Goal: Information Seeking & Learning: Find contact information

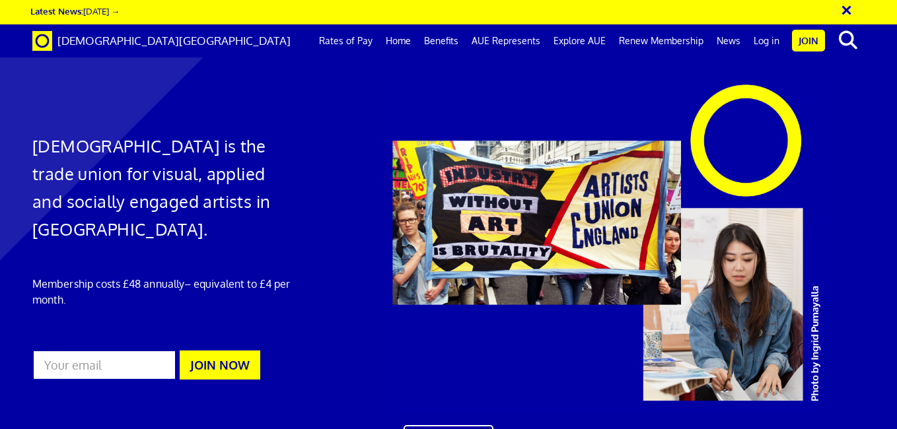
scroll to position [0, 5]
click at [415, 42] on link "Home" at bounding box center [398, 40] width 38 height 33
drag, startPoint x: 896, startPoint y: 98, endPoint x: 896, endPoint y: 190, distance: 91.1
click at [896, 190] on div at bounding box center [448, 257] width 897 height 489
click at [525, 42] on link "AUE Represents" at bounding box center [506, 40] width 82 height 33
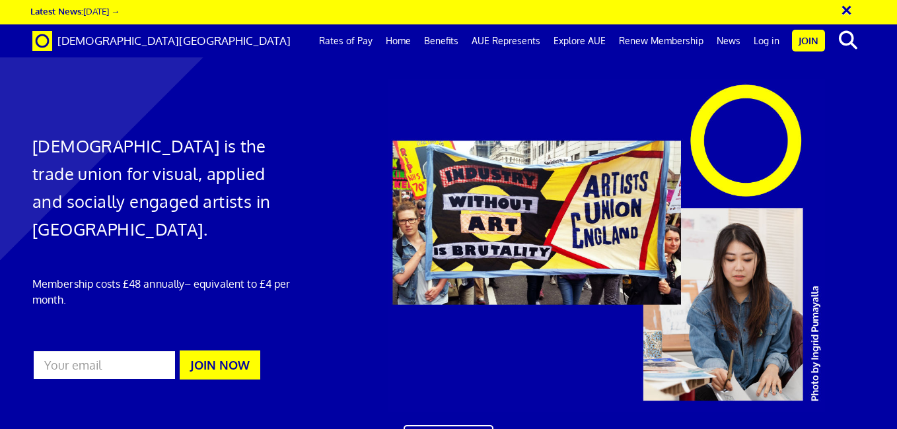
scroll to position [1180, 0]
click at [583, 42] on link "Explore AUE" at bounding box center [579, 40] width 65 height 33
click at [738, 44] on link "News" at bounding box center [728, 40] width 37 height 33
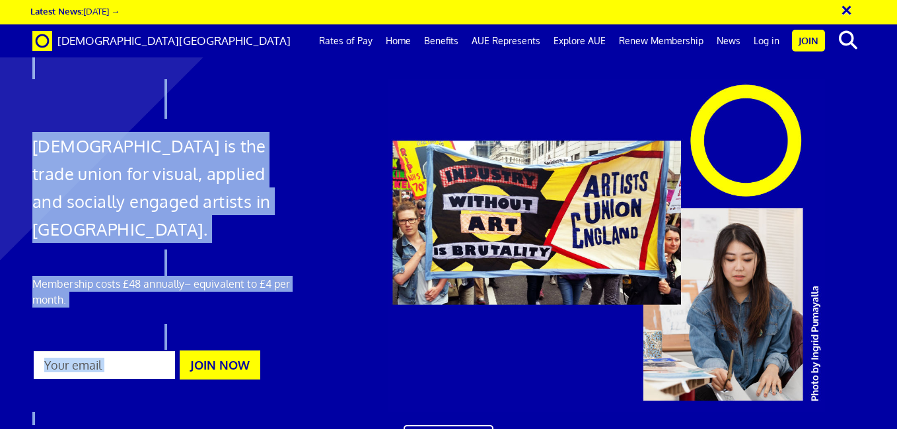
scroll to position [3772, 0]
drag, startPoint x: 744, startPoint y: 133, endPoint x: 782, endPoint y: 110, distance: 44.2
drag, startPoint x: 782, startPoint y: 110, endPoint x: 806, endPoint y: 80, distance: 38.5
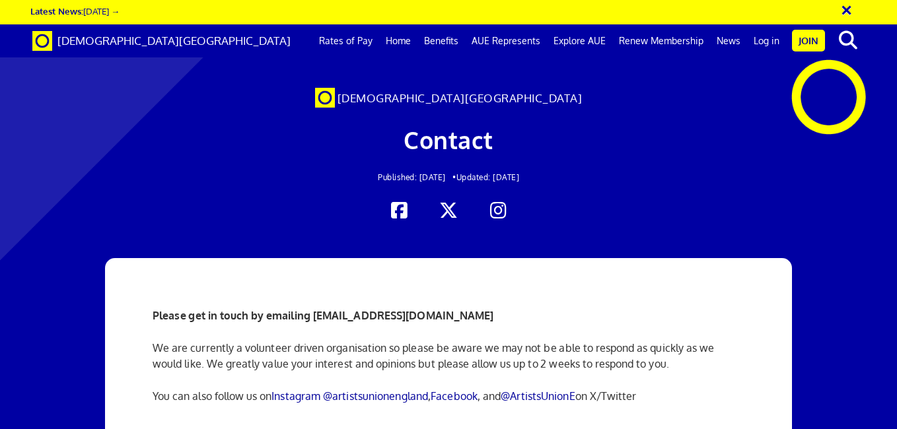
scroll to position [0, 5]
drag, startPoint x: 314, startPoint y: 315, endPoint x: 437, endPoint y: 318, distance: 122.9
click at [437, 318] on strong "Please get in touch by emailing [EMAIL_ADDRESS][DOMAIN_NAME]" at bounding box center [323, 315] width 341 height 13
drag, startPoint x: 437, startPoint y: 318, endPoint x: 478, endPoint y: 314, distance: 41.8
click at [478, 314] on strong "Please get in touch by emailing [EMAIL_ADDRESS][DOMAIN_NAME]" at bounding box center [323, 315] width 341 height 13
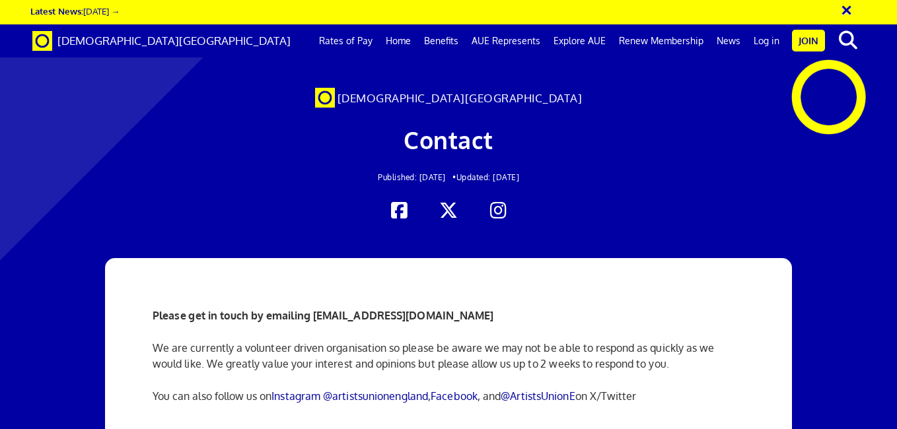
click at [318, 316] on strong "Please get in touch by emailing [EMAIL_ADDRESS][DOMAIN_NAME]" at bounding box center [323, 315] width 341 height 13
click at [481, 316] on p "Please get in touch by emailing [EMAIL_ADDRESS][DOMAIN_NAME]" at bounding box center [449, 316] width 592 height 16
drag, startPoint x: 481, startPoint y: 316, endPoint x: 322, endPoint y: 310, distance: 158.6
click at [322, 310] on strong "Please get in touch by emailing [EMAIL_ADDRESS][DOMAIN_NAME]" at bounding box center [323, 315] width 341 height 13
click at [483, 317] on p "Please get in touch by emailing [EMAIL_ADDRESS][DOMAIN_NAME]" at bounding box center [449, 316] width 592 height 16
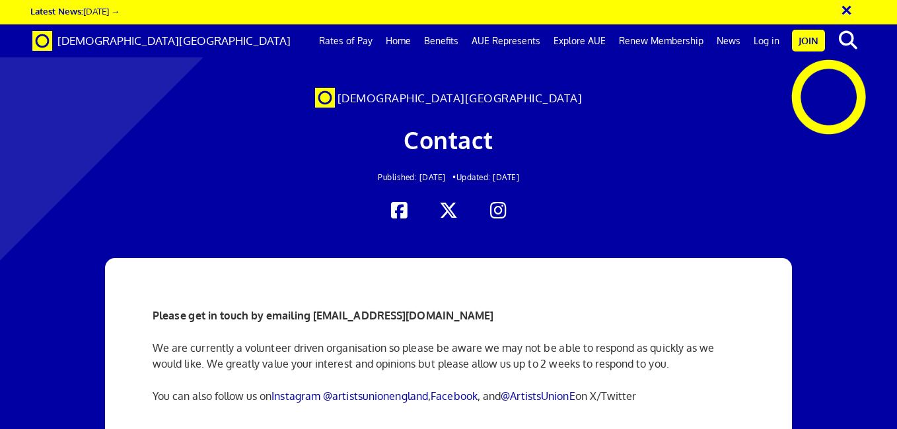
drag, startPoint x: 483, startPoint y: 317, endPoint x: 324, endPoint y: 315, distance: 159.2
click at [324, 315] on strong "Please get in touch by emailing [EMAIL_ADDRESS][DOMAIN_NAME]" at bounding box center [323, 315] width 341 height 13
drag, startPoint x: 324, startPoint y: 315, endPoint x: 377, endPoint y: 314, distance: 53.5
click at [377, 314] on strong "Please get in touch by emailing [EMAIL_ADDRESS][DOMAIN_NAME]" at bounding box center [323, 315] width 341 height 13
drag, startPoint x: 307, startPoint y: 316, endPoint x: 320, endPoint y: 324, distance: 15.4
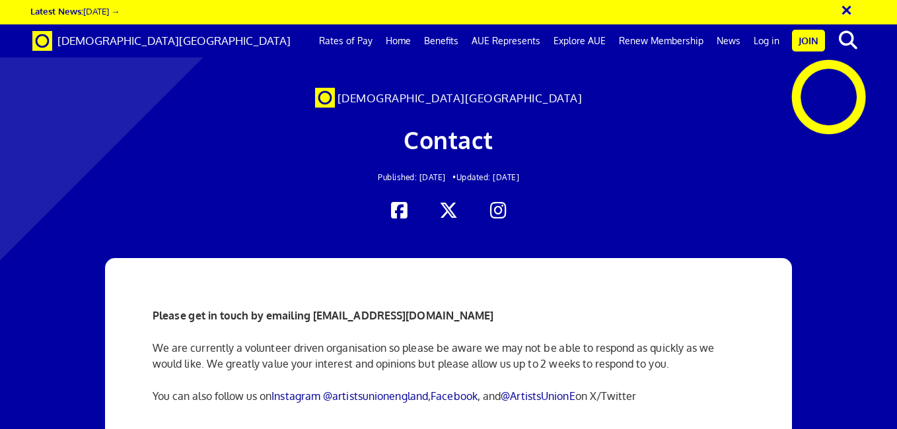
click at [320, 324] on div "Please get in touch by emailing [EMAIL_ADDRESS][DOMAIN_NAME] We are currently a…" at bounding box center [449, 356] width 612 height 196
click at [485, 315] on p "Please get in touch by emailing [EMAIL_ADDRESS][DOMAIN_NAME]" at bounding box center [449, 316] width 592 height 16
drag, startPoint x: 485, startPoint y: 315, endPoint x: 318, endPoint y: 311, distance: 167.1
click at [318, 311] on strong "Please get in touch by emailing [EMAIL_ADDRESS][DOMAIN_NAME]" at bounding box center [323, 315] width 341 height 13
click at [315, 312] on strong "Please get in touch by emailing [EMAIL_ADDRESS][DOMAIN_NAME]" at bounding box center [323, 315] width 341 height 13
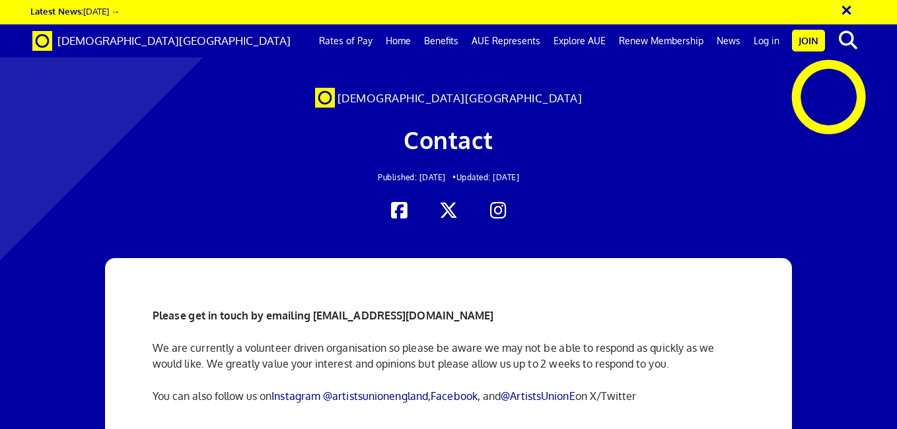
click at [483, 314] on p "Please get in touch by emailing [EMAIL_ADDRESS][DOMAIN_NAME]" at bounding box center [449, 316] width 592 height 16
click at [312, 320] on strong "Please get in touch by emailing [EMAIL_ADDRESS][DOMAIN_NAME]" at bounding box center [323, 315] width 341 height 13
drag, startPoint x: 312, startPoint y: 320, endPoint x: 320, endPoint y: 328, distance: 10.8
click at [320, 328] on div "Please get in touch by emailing [EMAIL_ADDRESS][DOMAIN_NAME] We are currently a…" at bounding box center [449, 356] width 612 height 196
click at [330, 314] on strong "Please get in touch by emailing [EMAIL_ADDRESS][DOMAIN_NAME]" at bounding box center [323, 315] width 341 height 13
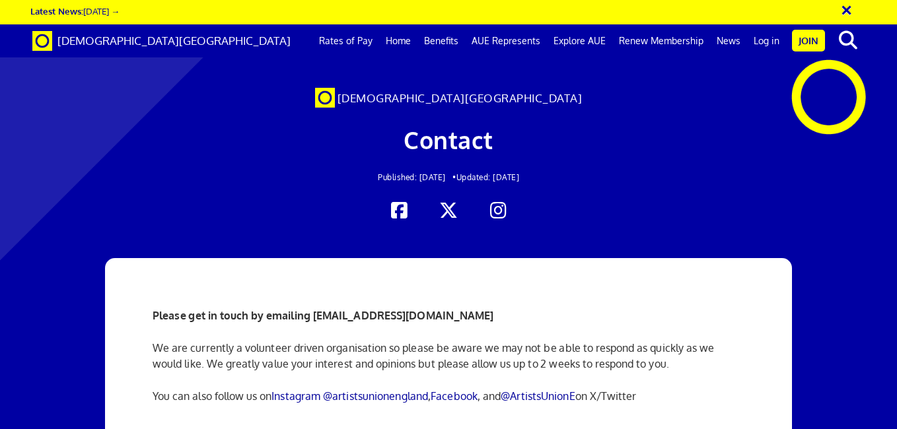
click at [505, 318] on p "Please get in touch by emailing [EMAIL_ADDRESS][DOMAIN_NAME]" at bounding box center [449, 316] width 592 height 16
click at [329, 326] on div "Please get in touch by emailing [EMAIL_ADDRESS][DOMAIN_NAME] We are currently a…" at bounding box center [449, 356] width 612 height 196
drag, startPoint x: 312, startPoint y: 315, endPoint x: 495, endPoint y: 321, distance: 182.4
click at [495, 321] on p "Please get in touch by emailing [EMAIL_ADDRESS][DOMAIN_NAME]" at bounding box center [449, 316] width 592 height 16
drag, startPoint x: 495, startPoint y: 321, endPoint x: 468, endPoint y: 315, distance: 27.1
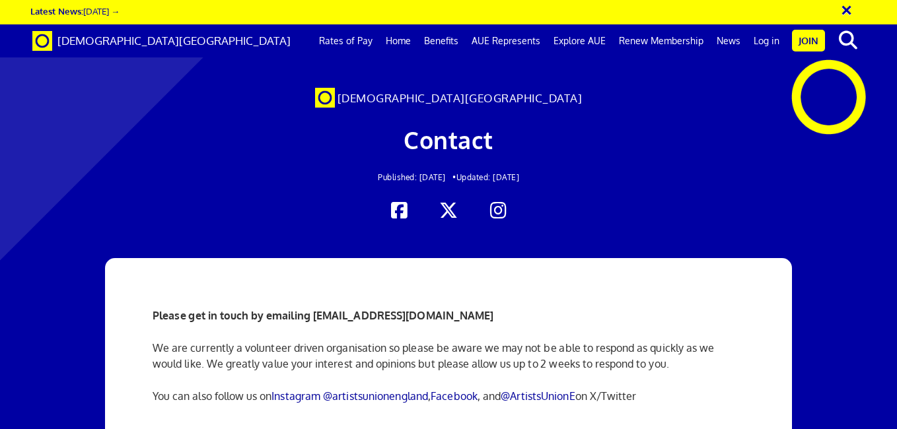
copy strong "[EMAIL_ADDRESS][DOMAIN_NAME]"
